Goal: Task Accomplishment & Management: Use online tool/utility

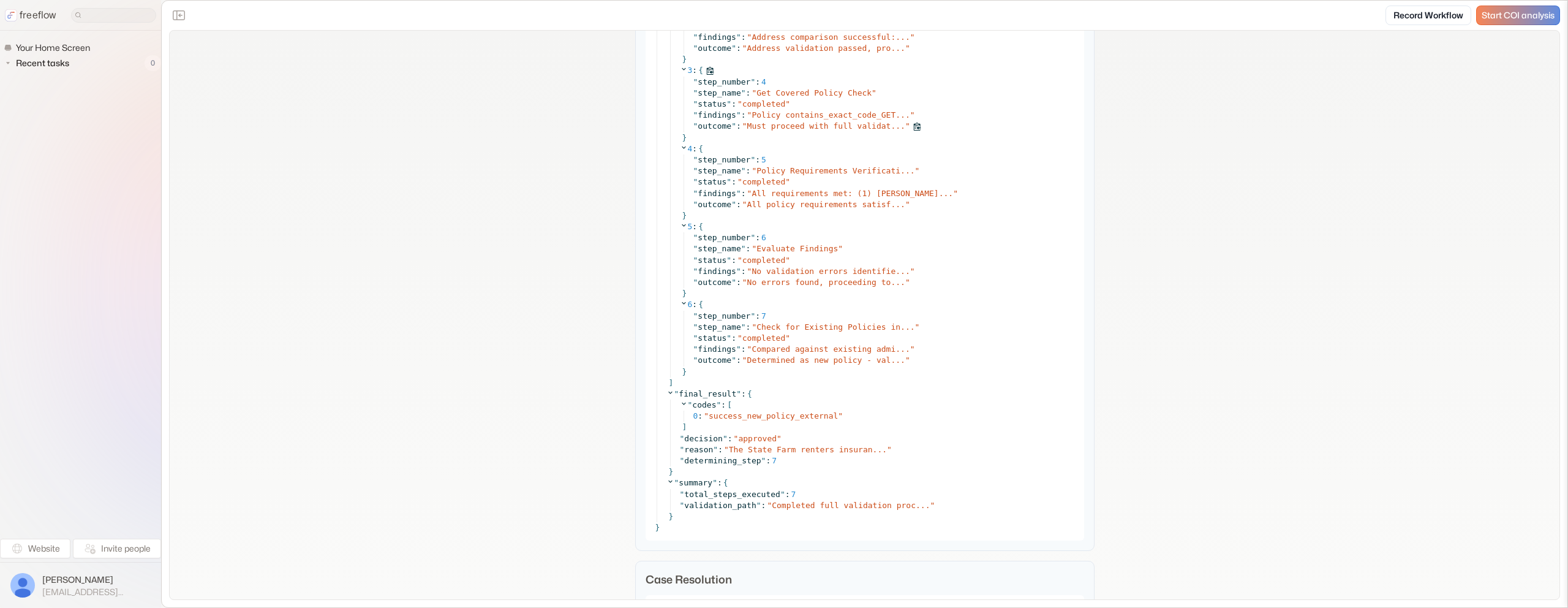
scroll to position [5313, 0]
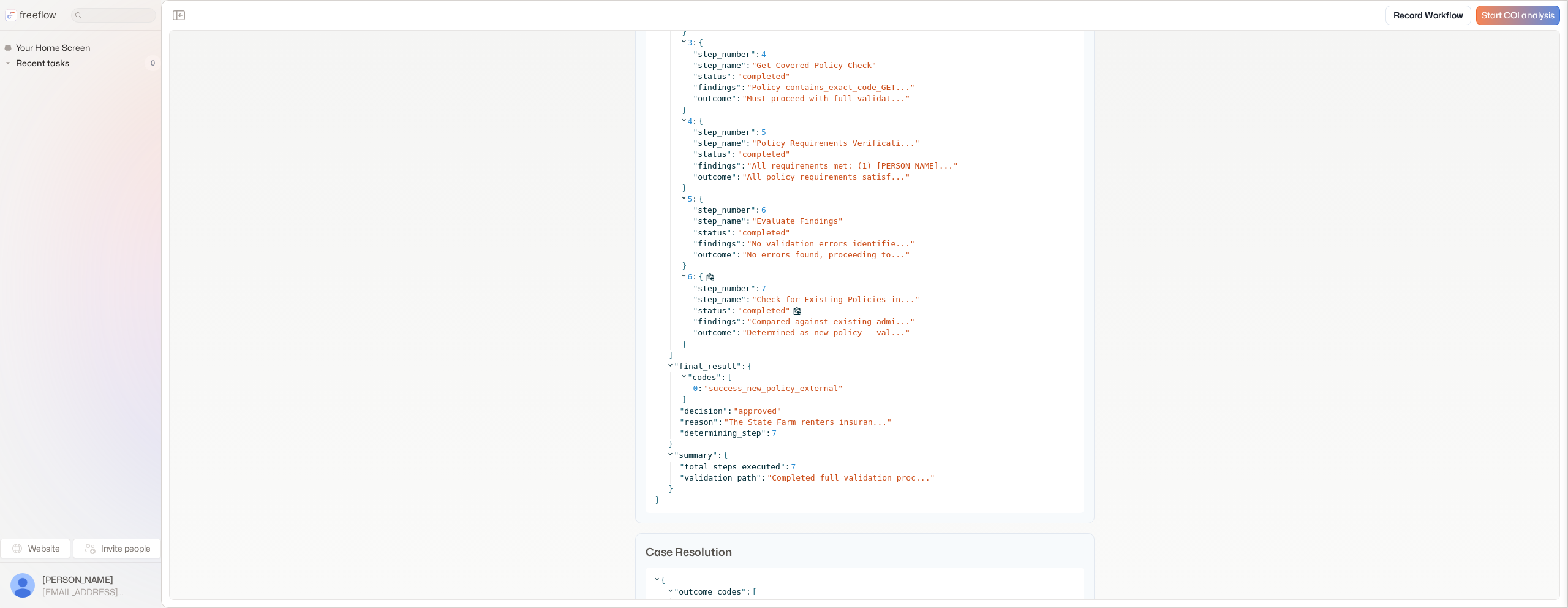
click at [817, 315] on div "" status " : " completed "" at bounding box center [885, 311] width 383 height 11
click at [826, 324] on span "Compared against existing admi..." at bounding box center [830, 321] width 158 height 9
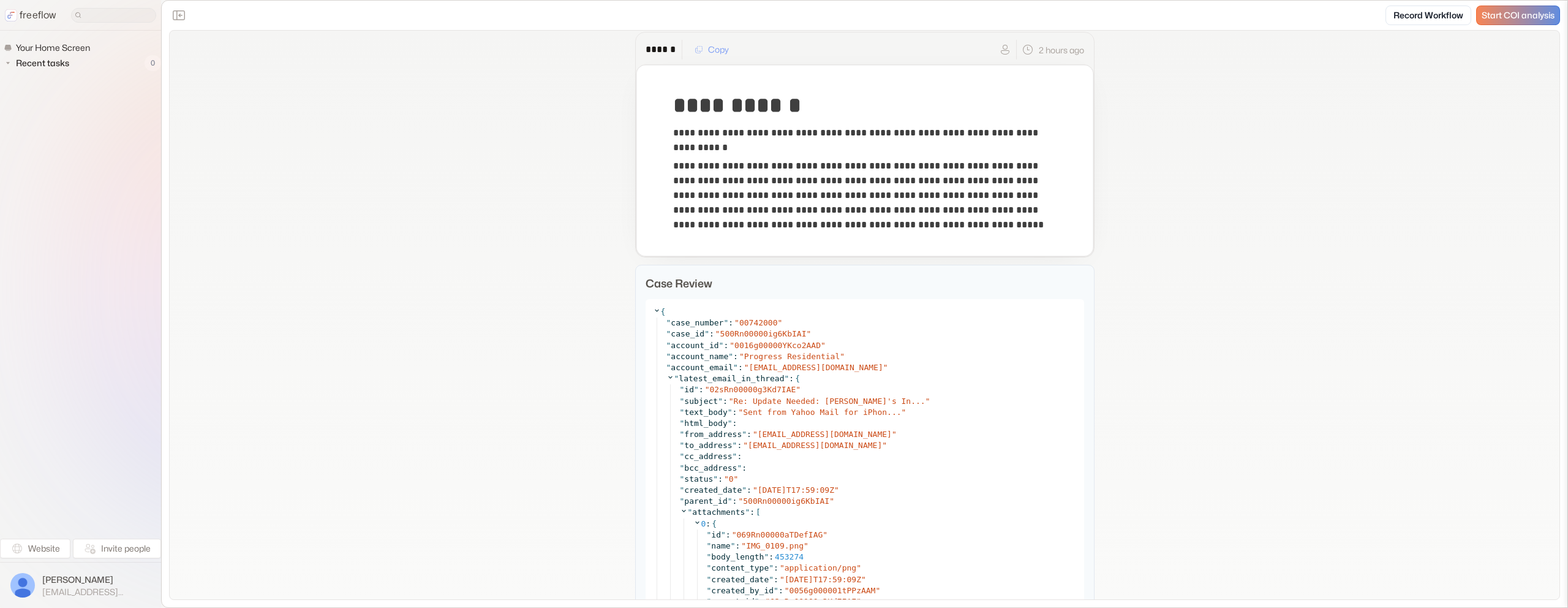
scroll to position [38, 0]
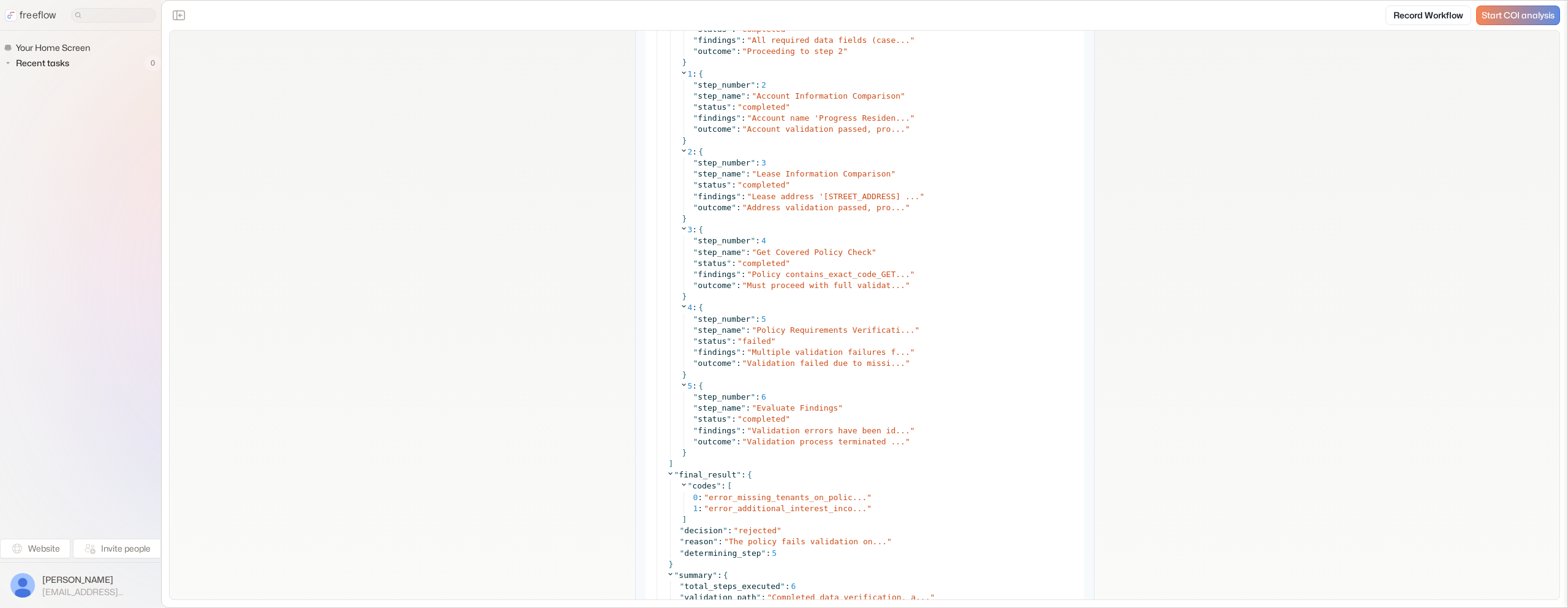
scroll to position [5743, 0]
click at [852, 354] on span "Multiple validation failures f..." at bounding box center [830, 353] width 158 height 9
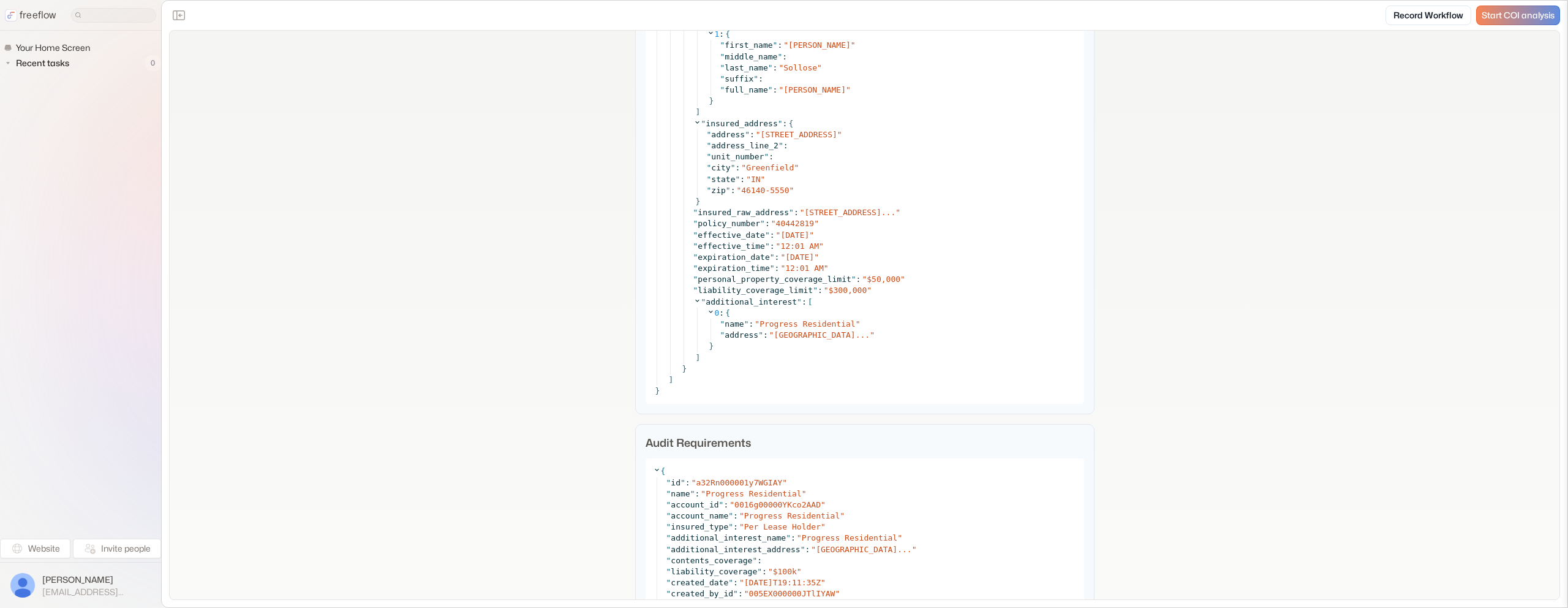
scroll to position [5327, 0]
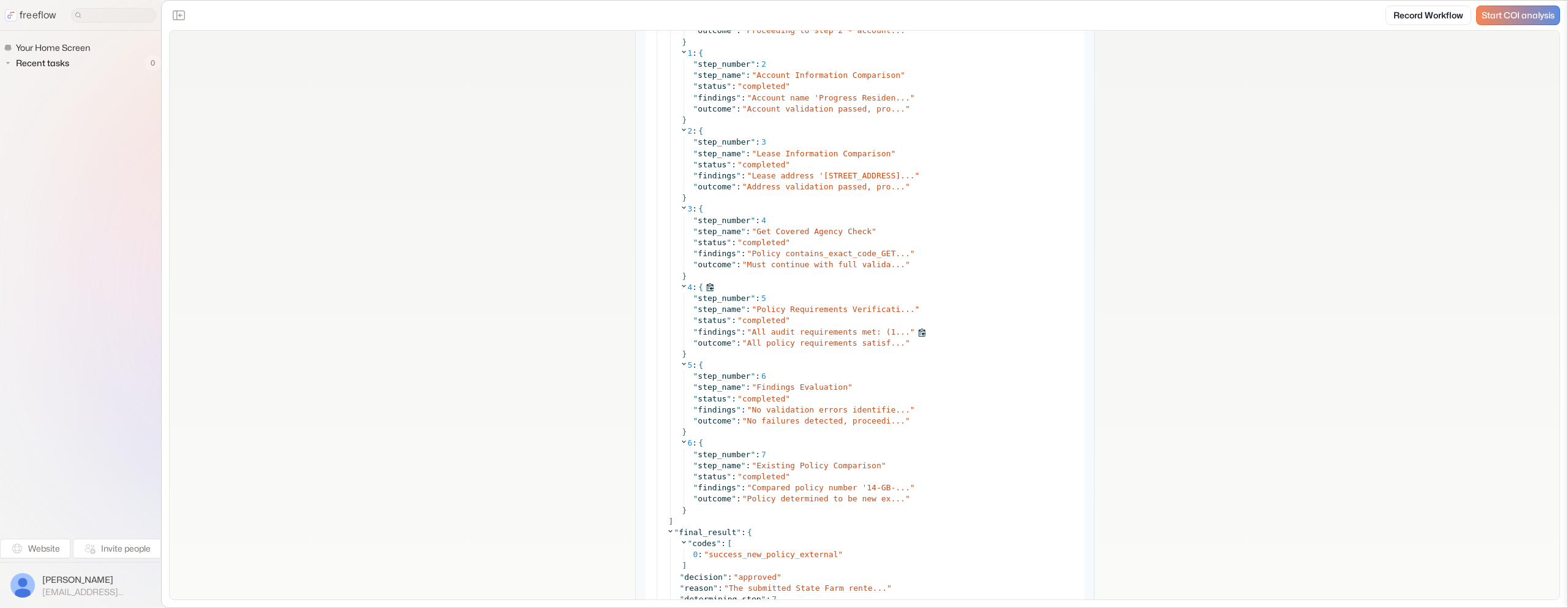
scroll to position [6083, 0]
click at [815, 412] on span "No validation errors identifie..." at bounding box center [830, 410] width 158 height 9
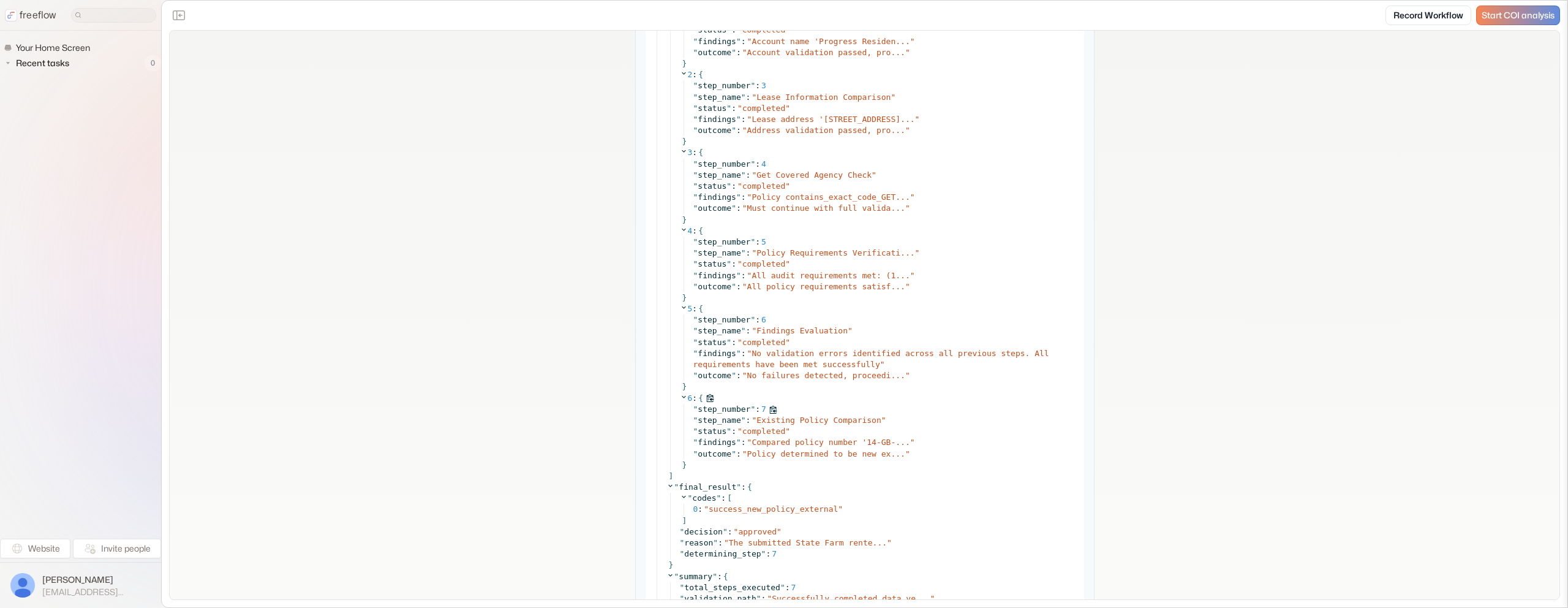
scroll to position [6140, 0]
click at [820, 437] on span "Compared policy number '14-GB-..." at bounding box center [830, 441] width 158 height 9
